Goal: Communication & Community: Answer question/provide support

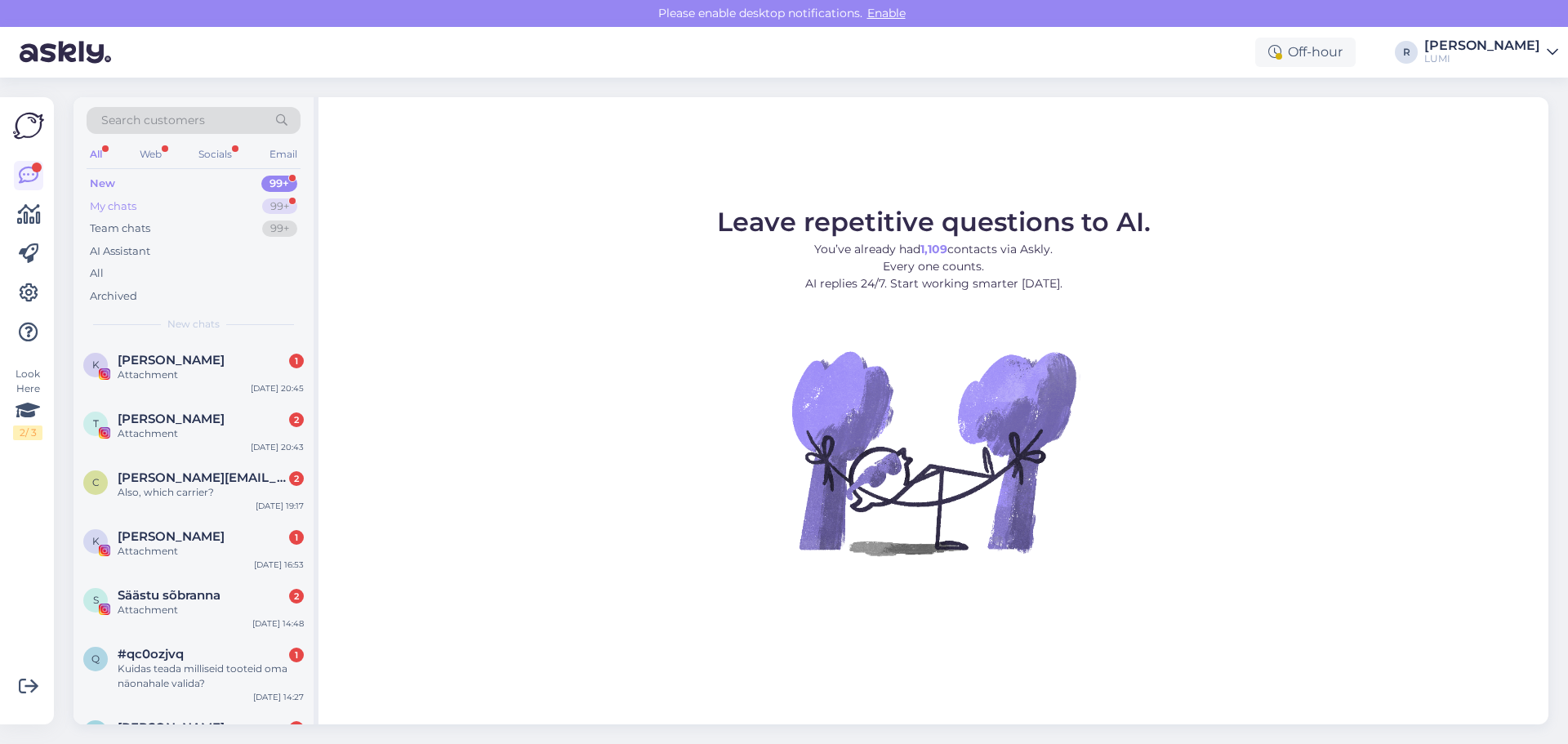
click at [245, 205] on div "My chats 99+" at bounding box center [193, 207] width 214 height 23
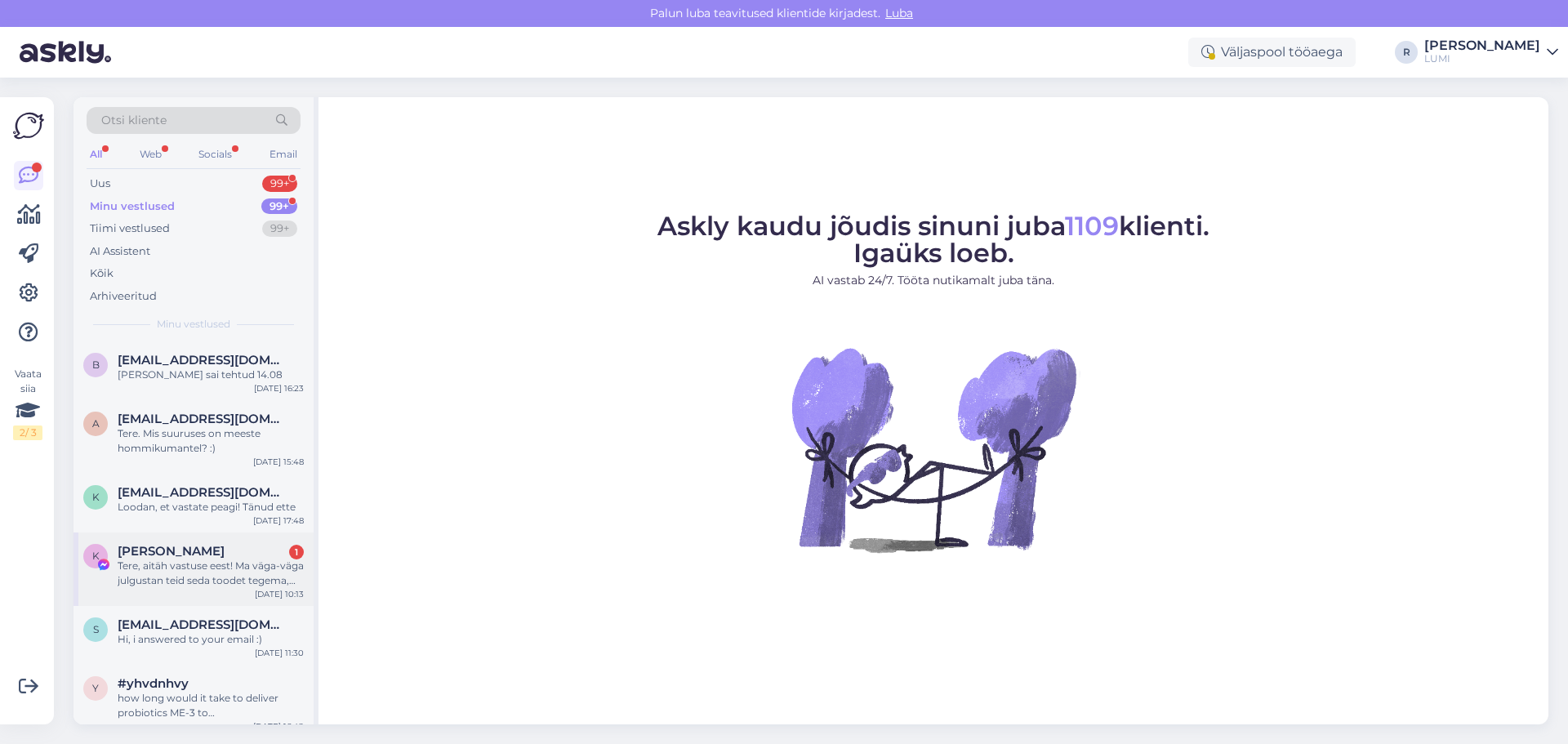
click at [214, 574] on div "Tere, aitäh vastuse eest! Ma väga-väga julgustan teid seda toodet tegema, sest …" at bounding box center [210, 573] width 186 height 29
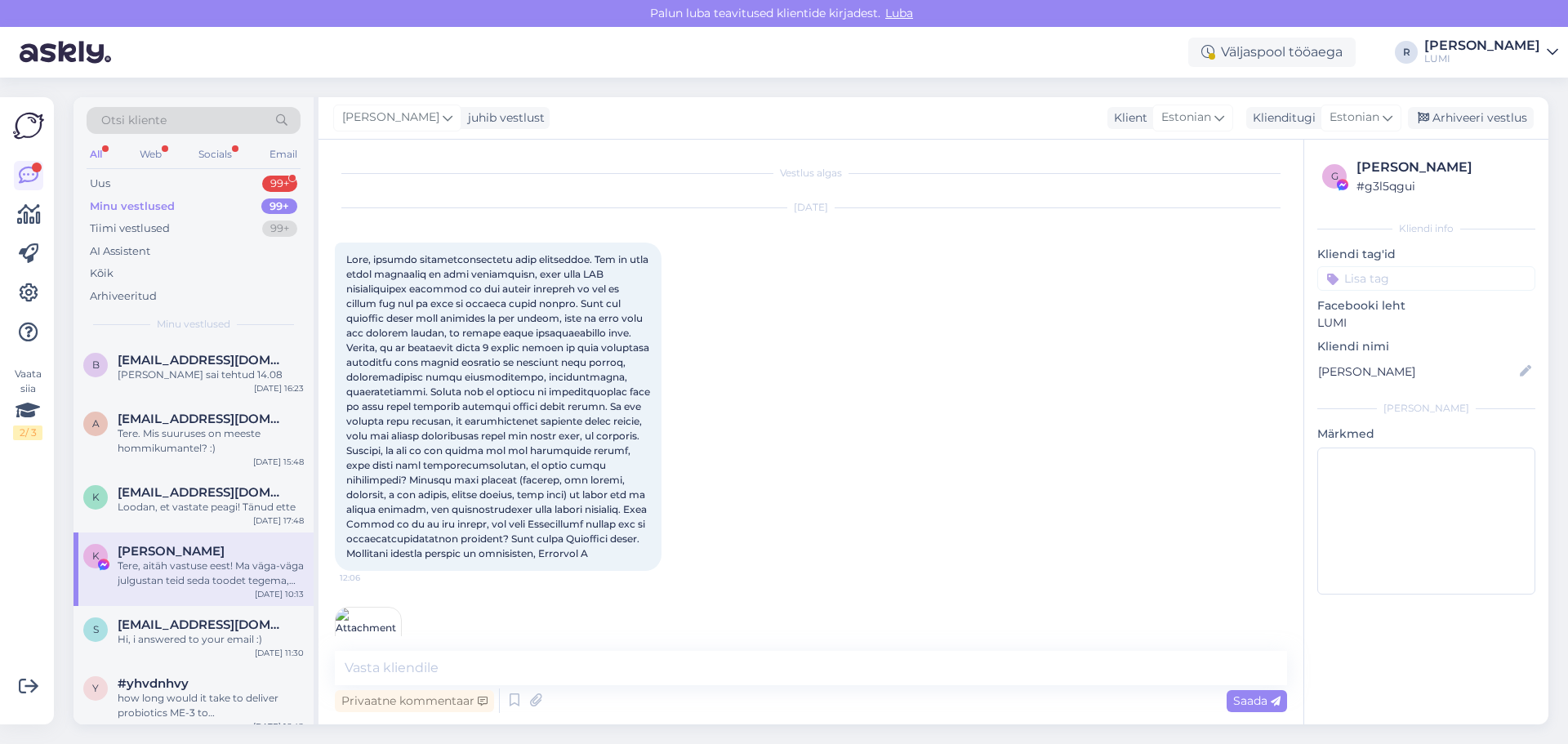
scroll to position [2617, 0]
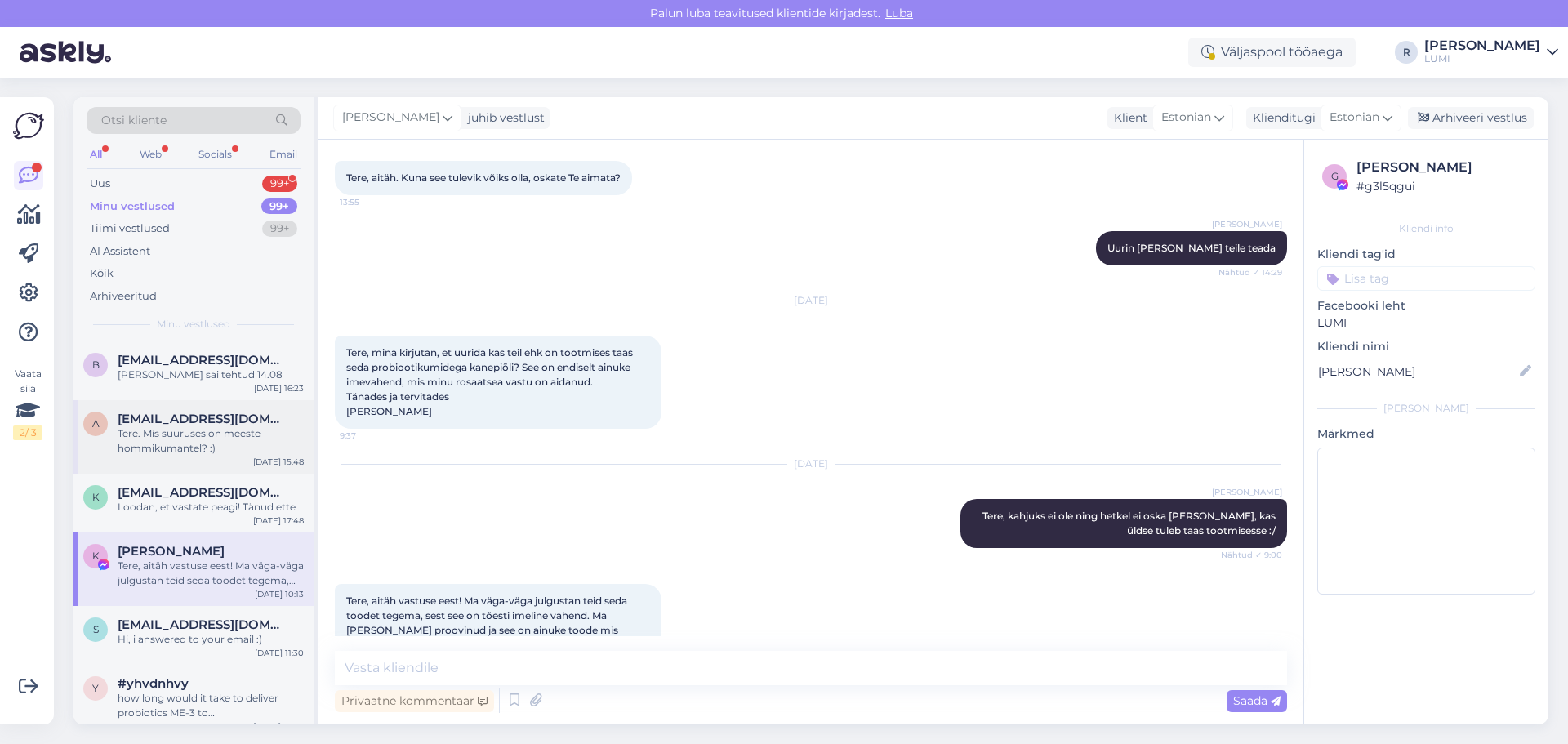
click at [155, 436] on div "Tere. Mis suuruses on meeste hommikumantel? :)" at bounding box center [210, 441] width 186 height 29
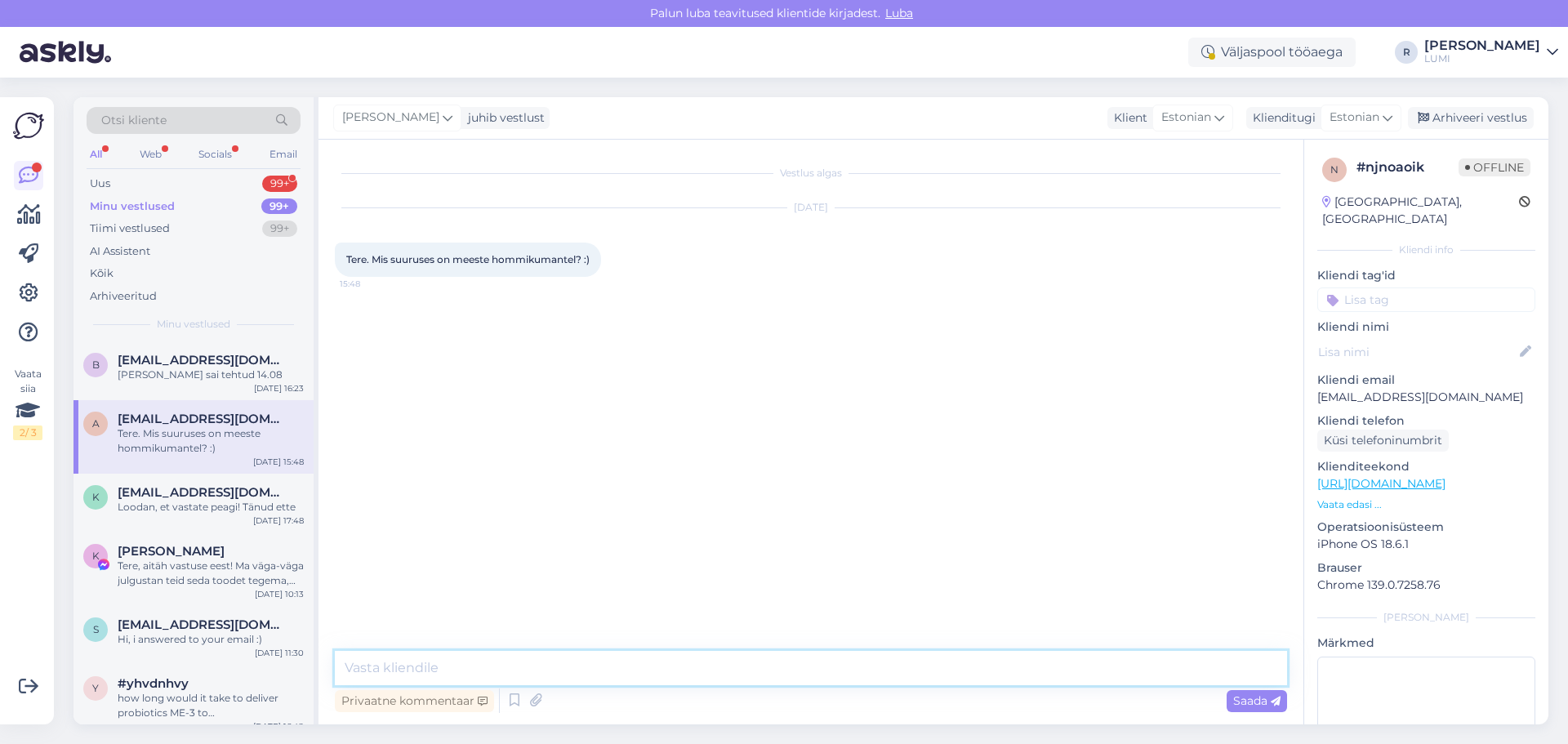
click at [573, 673] on textarea at bounding box center [811, 668] width 952 height 34
type textarea "Tere, M suurus :)"
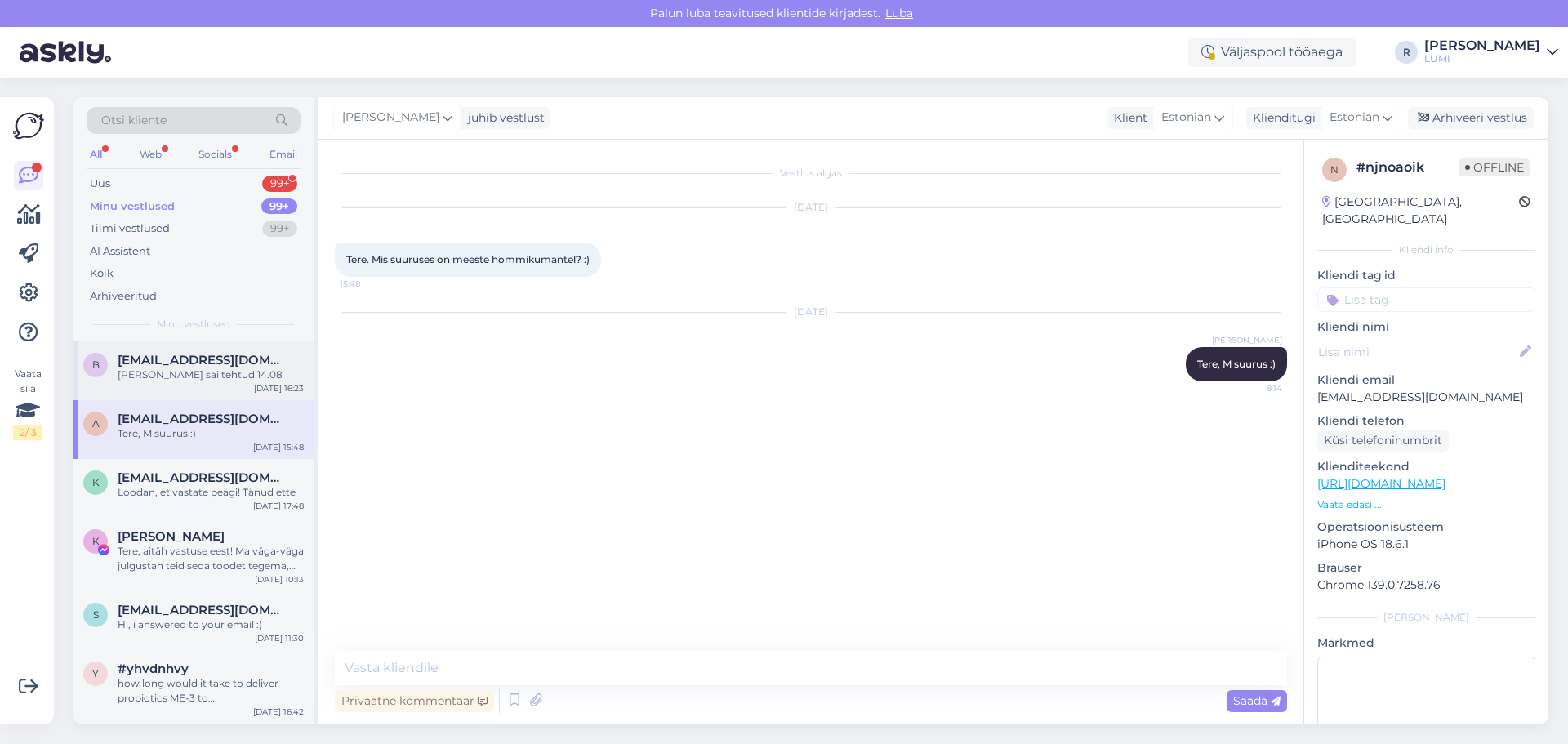
click at [189, 365] on span "[EMAIL_ADDRESS][DOMAIN_NAME]" at bounding box center [202, 360] width 170 height 15
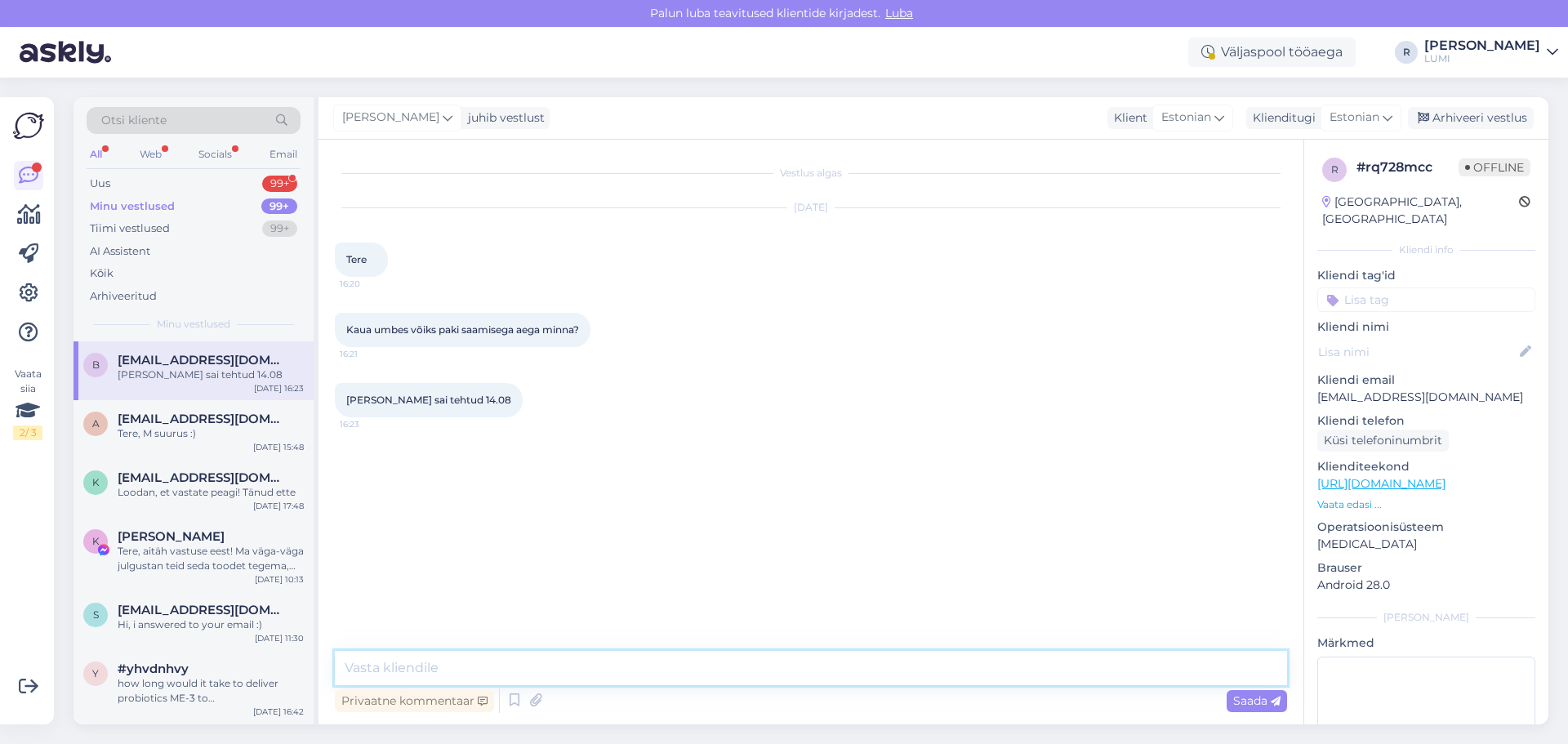
click at [465, 658] on textarea at bounding box center [811, 668] width 952 height 34
type textarea "Tere, väga vabandame, olime Ohhira ootel. Kohe panen teie tellimuse kokku :)"
